Goal: Register for event/course

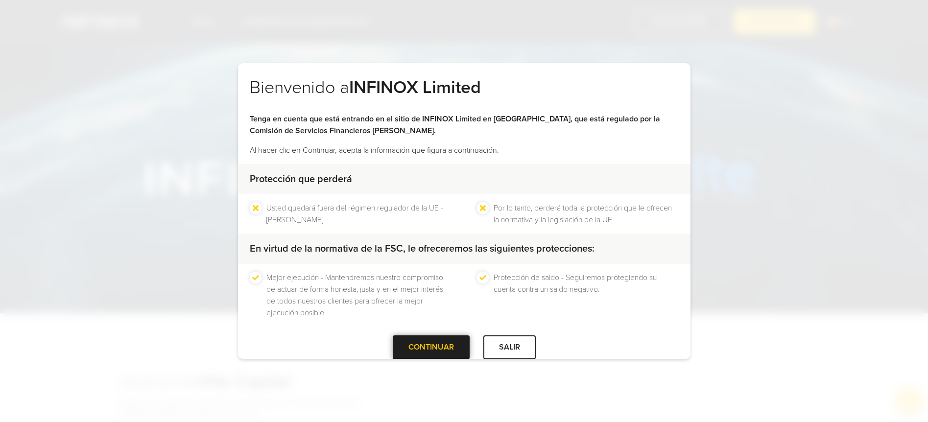
click at [431, 348] on div at bounding box center [431, 348] width 0 height 0
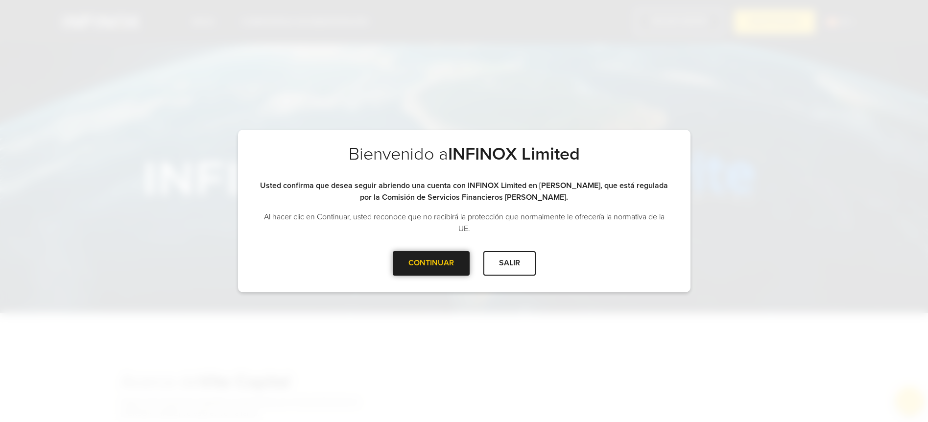
click at [431, 263] on div at bounding box center [431, 263] width 0 height 0
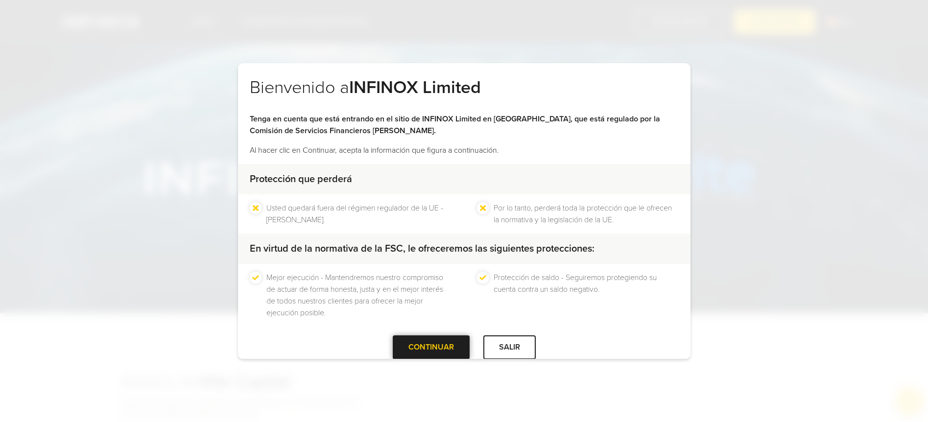
click at [415, 344] on div "CONTINUAR" at bounding box center [431, 347] width 77 height 24
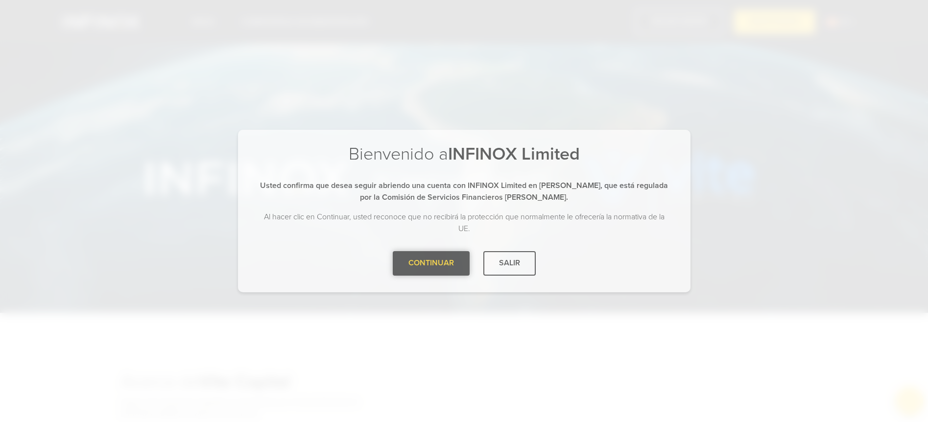
click at [413, 259] on div "CONTINUAR" at bounding box center [431, 263] width 77 height 24
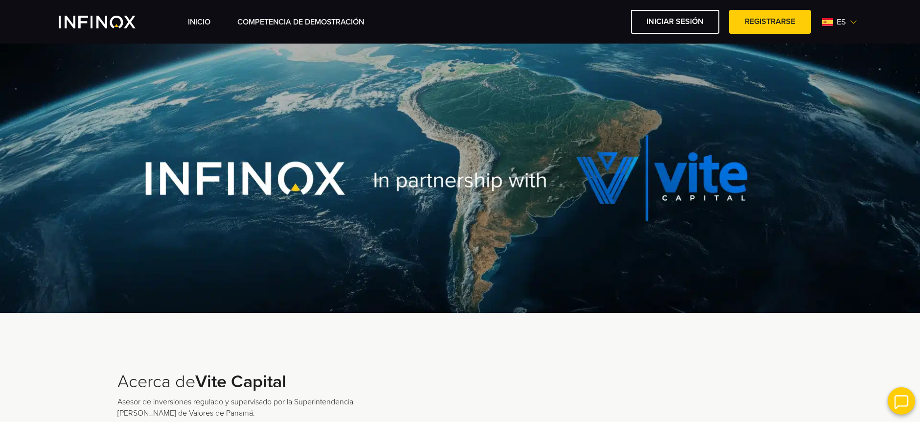
click at [847, 26] on span "es" at bounding box center [841, 22] width 17 height 12
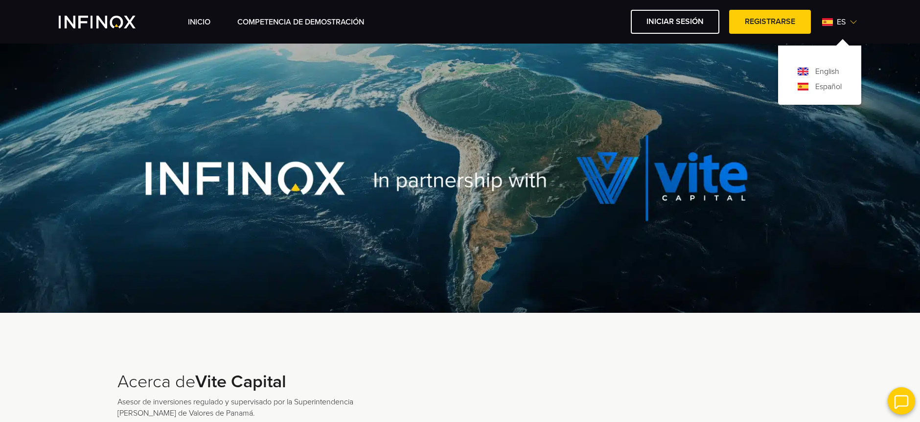
click at [822, 89] on link "Español" at bounding box center [829, 87] width 26 height 12
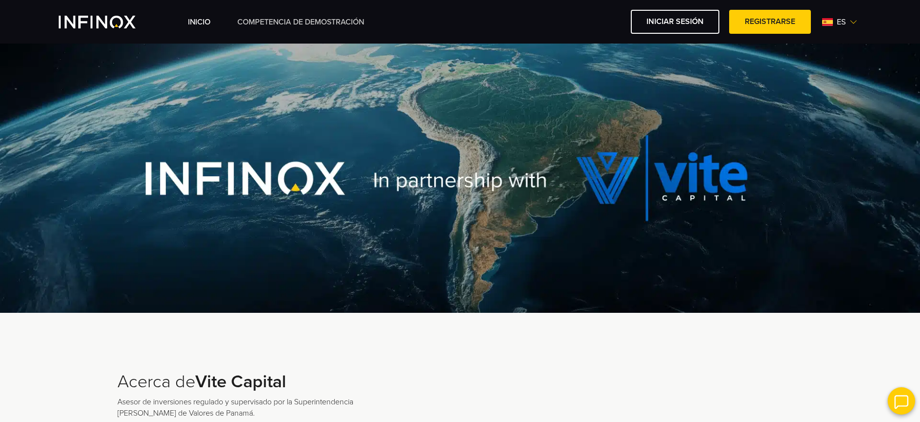
click at [290, 25] on link "Competencia de Demostración" at bounding box center [300, 22] width 127 height 12
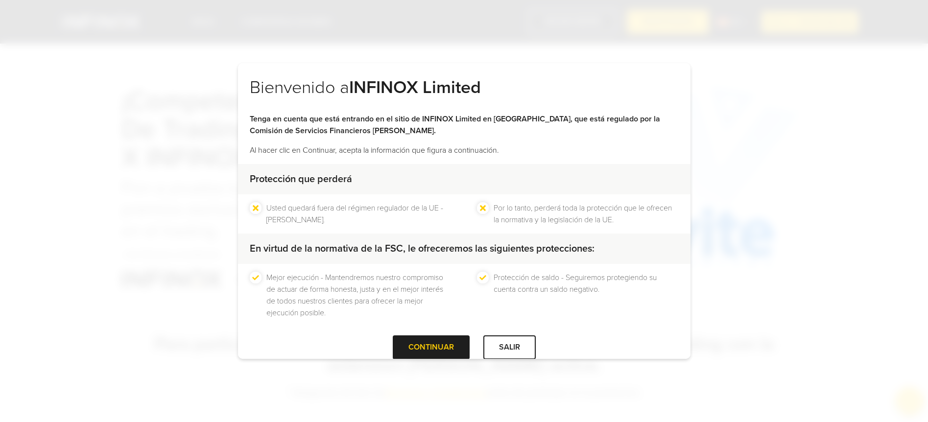
click at [446, 361] on div "Bienvenido a INFINOX Limited Tenga en cuenta que está entrando en el sitio de I…" at bounding box center [464, 211] width 928 height 422
click at [440, 353] on div "CONTINUAR" at bounding box center [431, 347] width 77 height 24
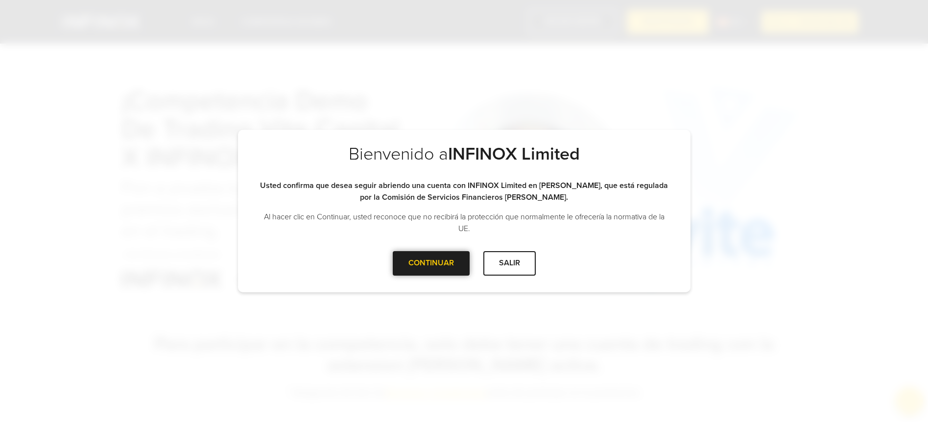
click at [421, 263] on div "CONTINUAR" at bounding box center [431, 263] width 77 height 24
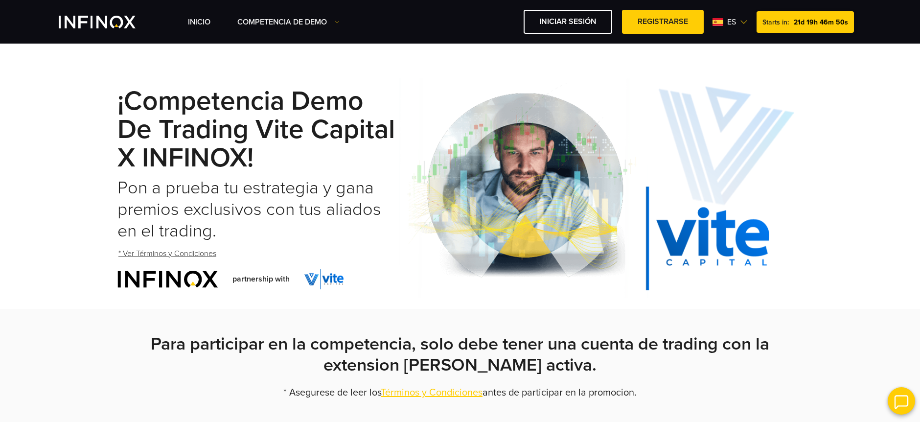
click at [379, 192] on h2 "Pon a prueba tu estrategia y gana premios exclusivos con tus aliados en el trad…" at bounding box center [258, 209] width 282 height 65
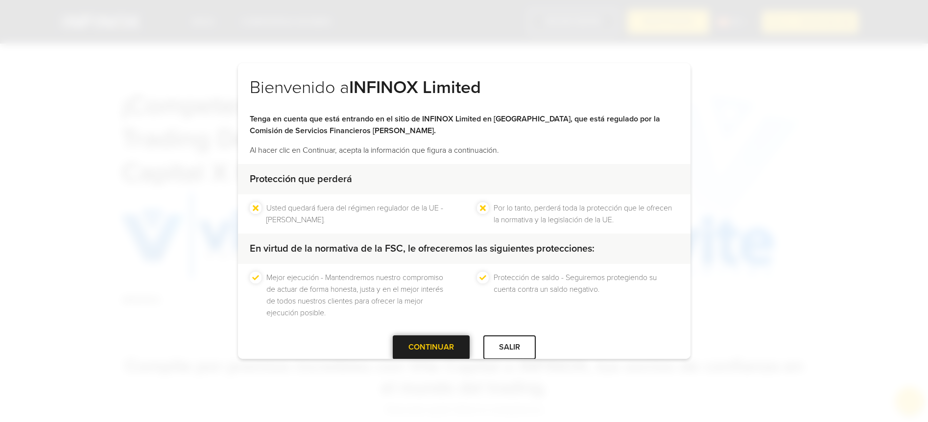
click at [431, 348] on div at bounding box center [431, 348] width 0 height 0
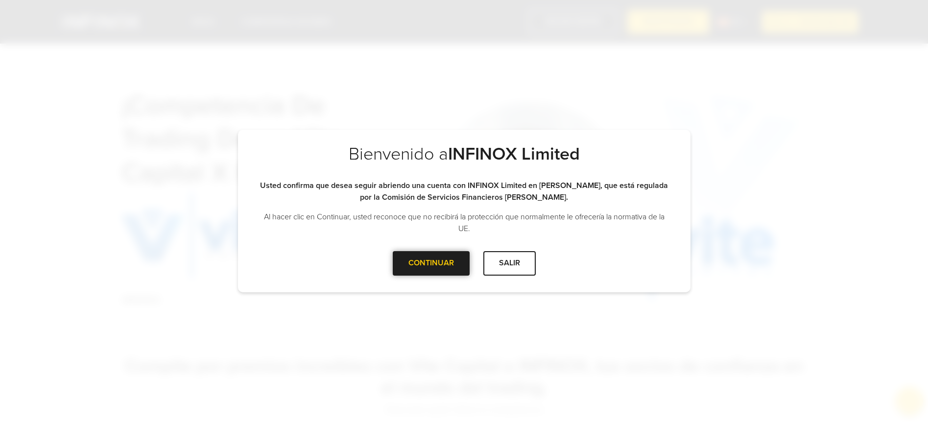
click at [418, 267] on div "CONTINUAR" at bounding box center [431, 263] width 77 height 24
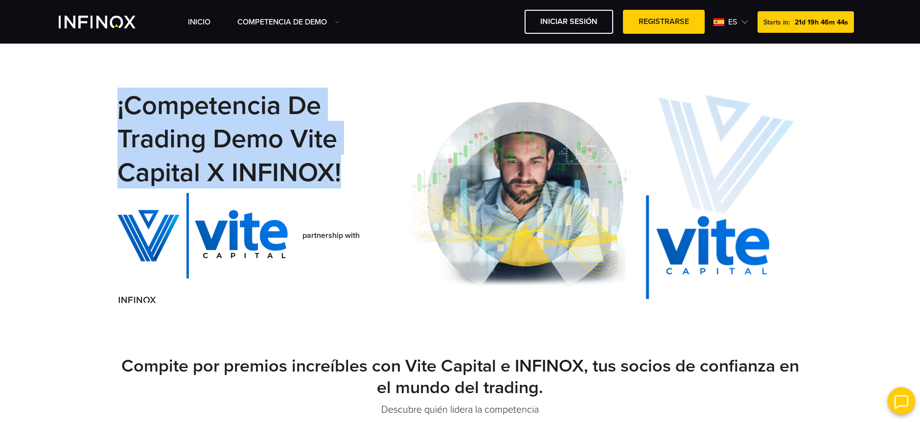
drag, startPoint x: 89, startPoint y: 89, endPoint x: 347, endPoint y: 178, distance: 272.8
click at [347, 178] on div "¡Competencia de Trading Demo Vite Capital x INFINOX! partnership with" at bounding box center [460, 197] width 920 height 258
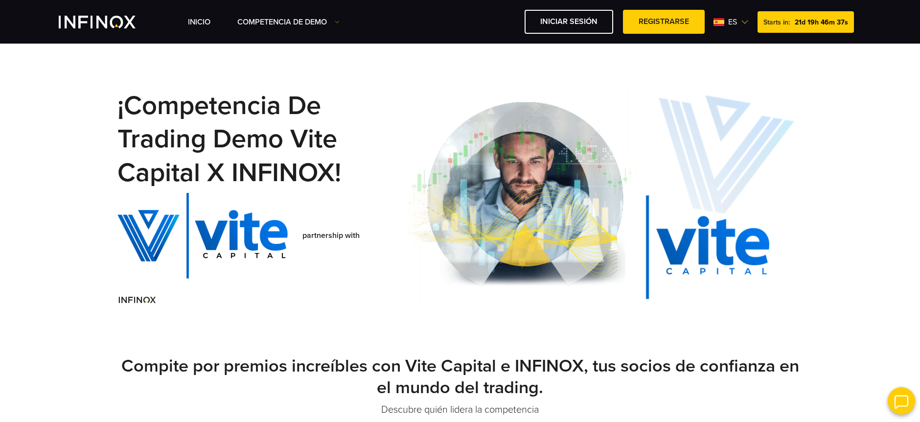
click at [144, 300] on img at bounding box center [136, 299] width 39 height 13
click at [211, 259] on img at bounding box center [202, 236] width 170 height 86
drag, startPoint x: 311, startPoint y: 238, endPoint x: 550, endPoint y: 247, distance: 239.0
click at [402, 244] on div "¡Competencia de Trading Demo Vite Capital x INFINOX! partnership with" at bounding box center [459, 197] width 685 height 258
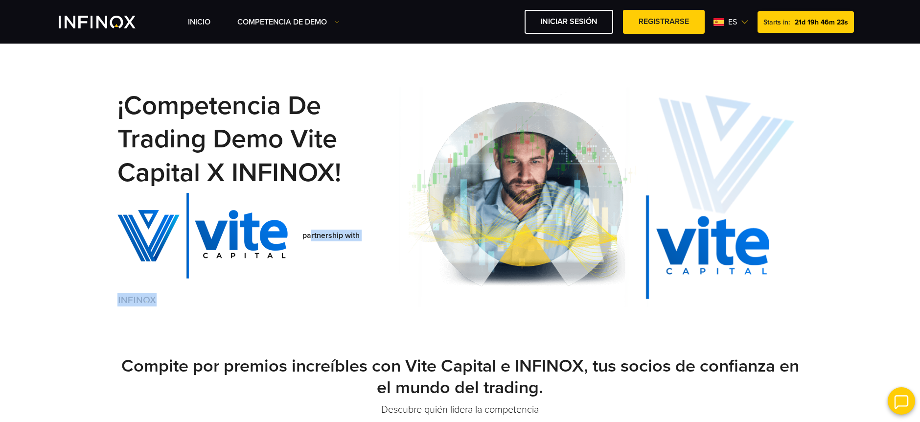
click at [231, 320] on div "¡Competencia de Trading Demo Vite Capital x INFINOX! partnership with" at bounding box center [258, 197] width 282 height 258
click at [150, 301] on img at bounding box center [136, 299] width 39 height 13
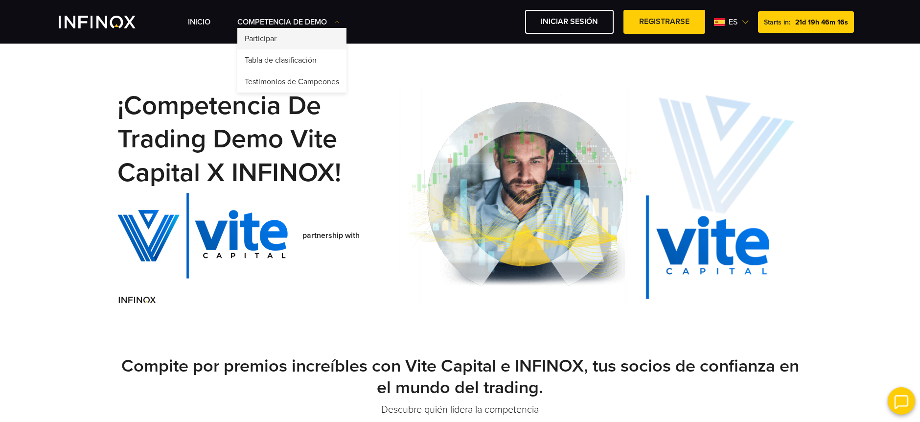
click at [286, 43] on link "Participar" at bounding box center [291, 39] width 109 height 22
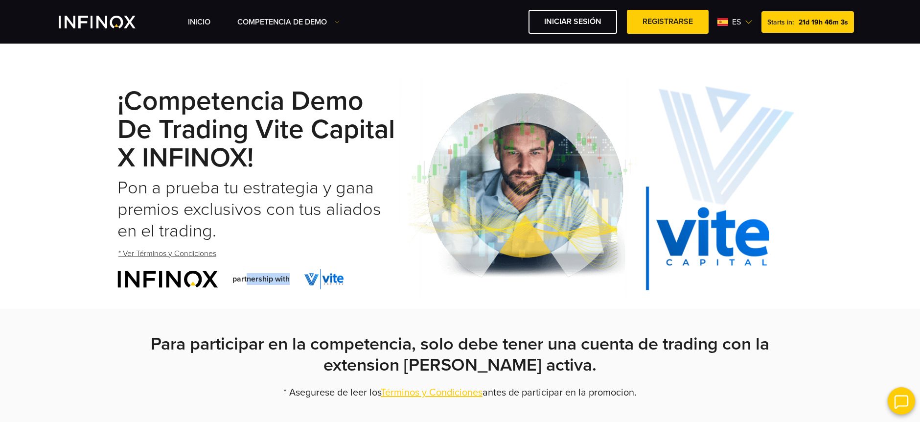
drag, startPoint x: 249, startPoint y: 278, endPoint x: 322, endPoint y: 274, distance: 73.5
click at [322, 274] on div "partnership with" at bounding box center [258, 279] width 282 height 20
click at [352, 278] on div "partnership with" at bounding box center [258, 279] width 282 height 20
drag, startPoint x: 346, startPoint y: 280, endPoint x: 108, endPoint y: 275, distance: 237.5
click at [110, 276] on div "¡Competencia Demo de Trading Vite Capital x INFINOX! Pon a prueba tu estrategia…" at bounding box center [460, 188] width 705 height 240
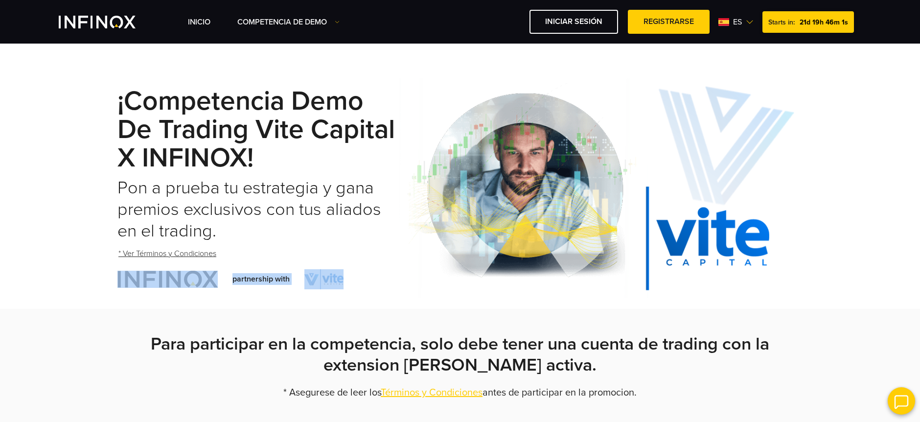
click at [106, 274] on div "¡Competencia Demo de Trading Vite Capital x INFINOX! Pon a prueba tu estrategia…" at bounding box center [460, 188] width 920 height 240
